Goal: Task Accomplishment & Management: Use online tool/utility

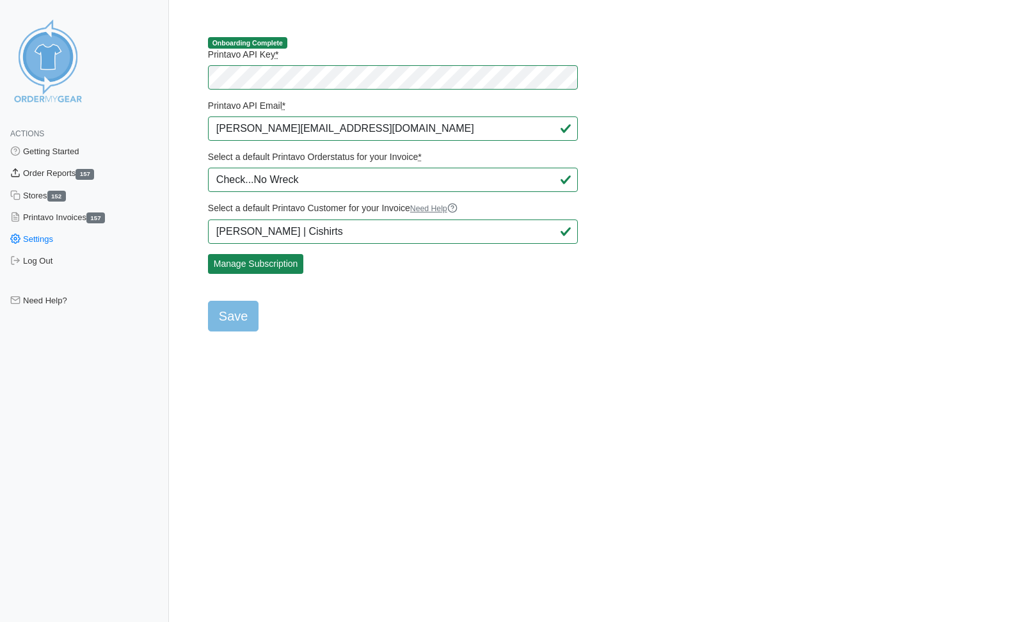
click at [67, 175] on link "Order Reports 157" at bounding box center [84, 174] width 169 height 22
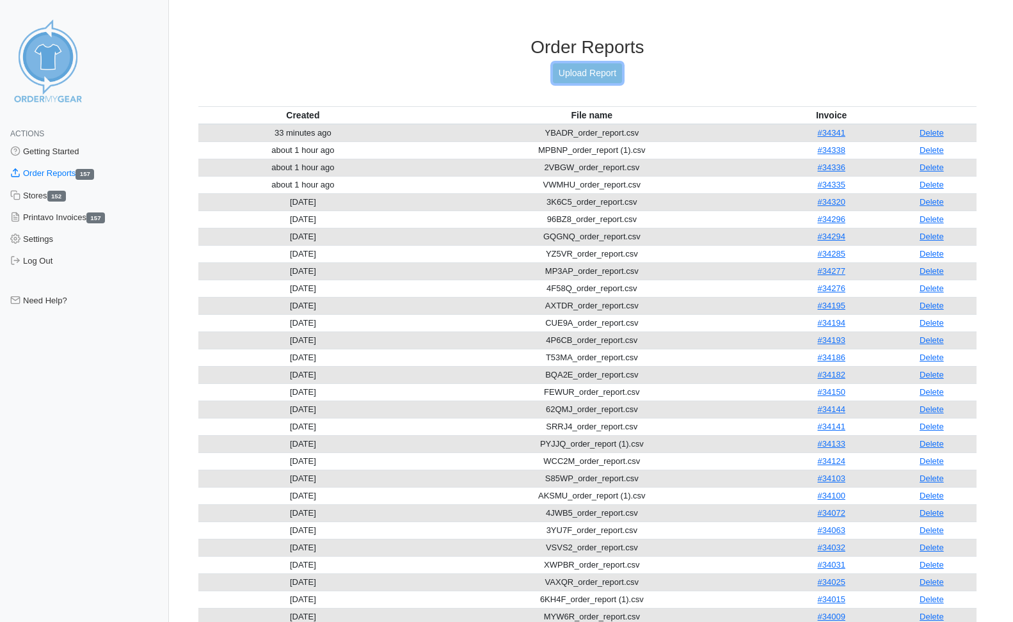
click at [599, 74] on link "Upload Report" at bounding box center [587, 73] width 69 height 20
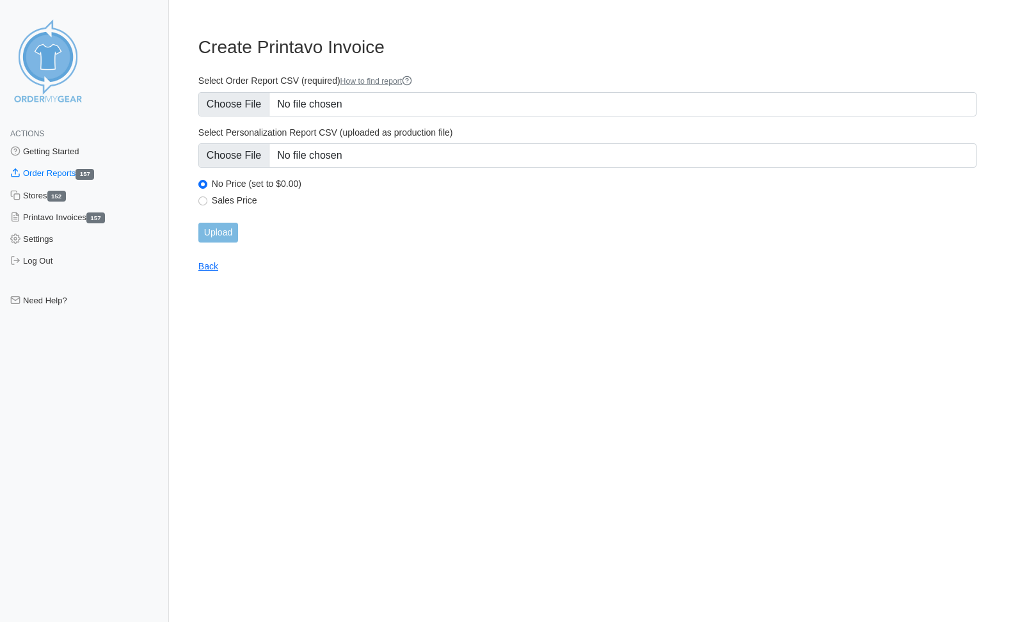
type input "C:\fakepath\7887Y_order_report.csv"
click at [230, 233] on input "Upload" at bounding box center [218, 233] width 40 height 20
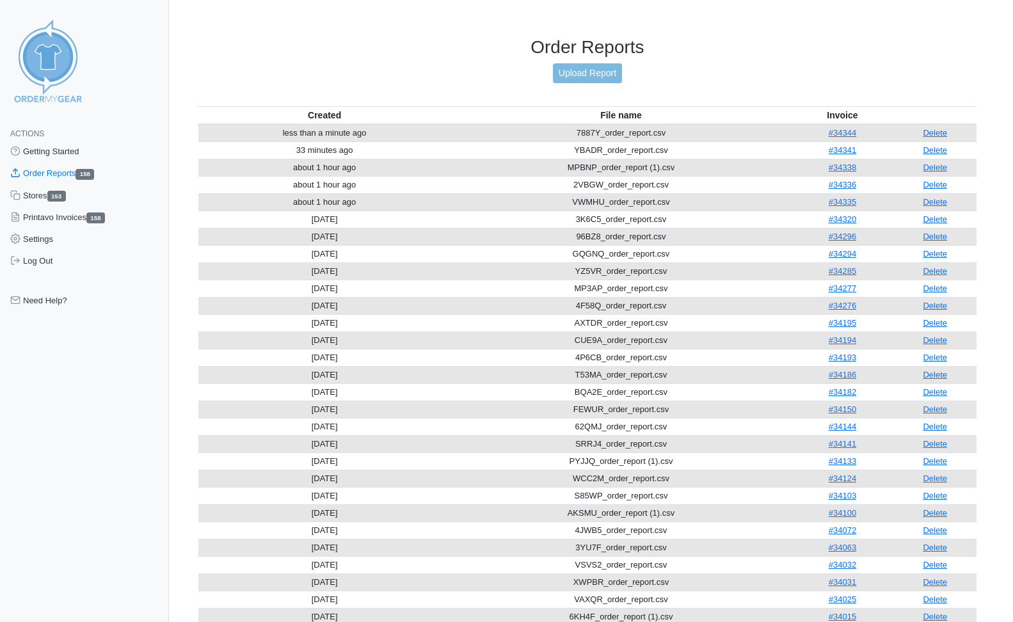
click at [915, 43] on h3 "Order Reports" at bounding box center [587, 47] width 778 height 22
click at [922, 56] on h3 "Order Reports" at bounding box center [587, 47] width 778 height 22
click at [61, 173] on link "Order Reports 158" at bounding box center [84, 174] width 169 height 22
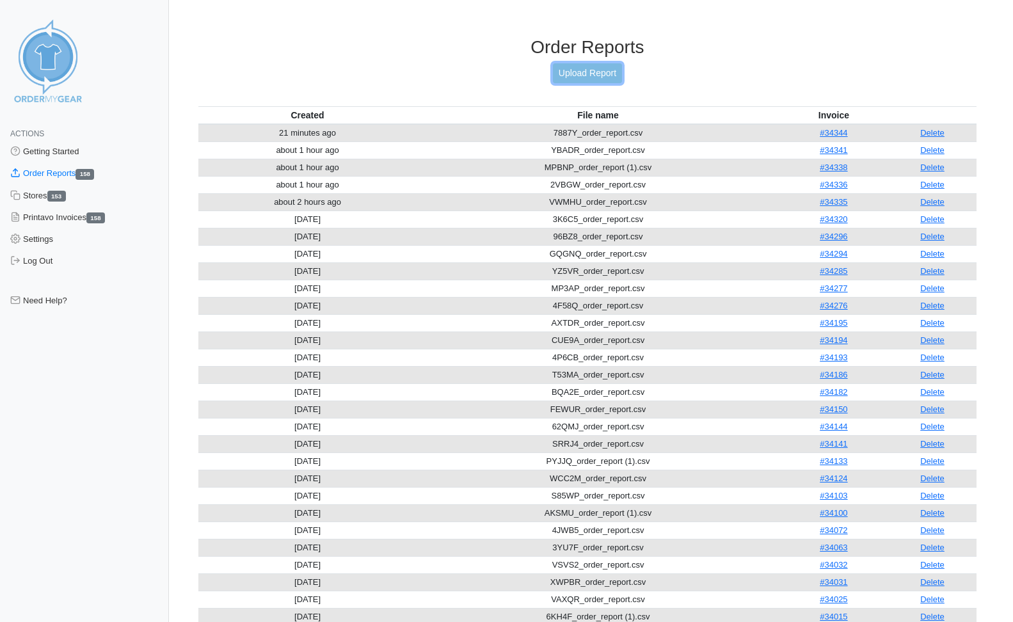
click at [594, 75] on link "Upload Report" at bounding box center [587, 73] width 69 height 20
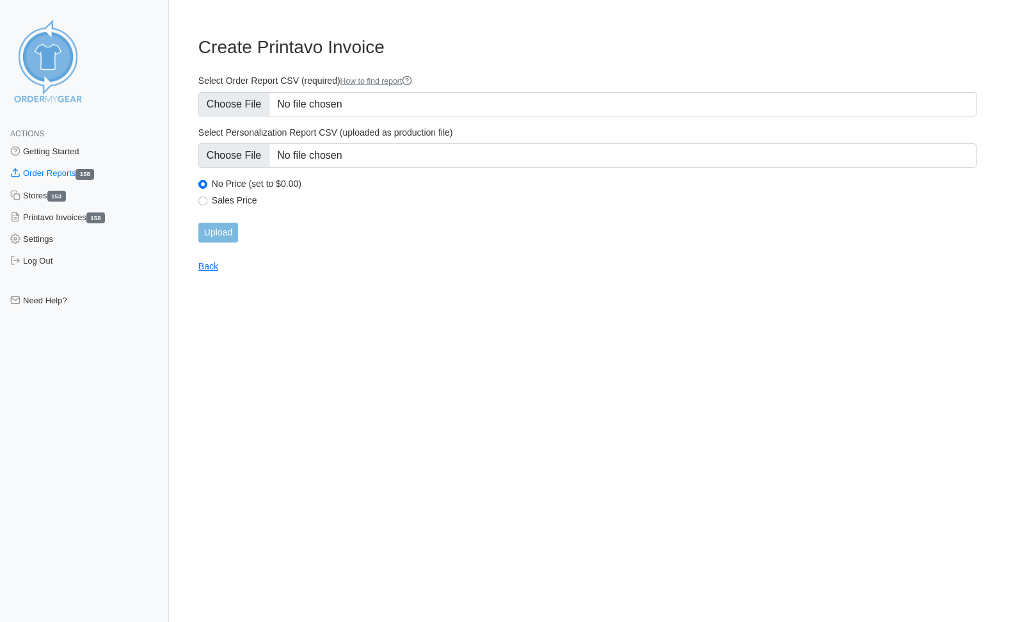
type input "C:\fakepath\NQJ7B_order_report.csv"
click at [230, 236] on input "Upload" at bounding box center [218, 233] width 40 height 20
